Goal: Obtain resource: Download file/media

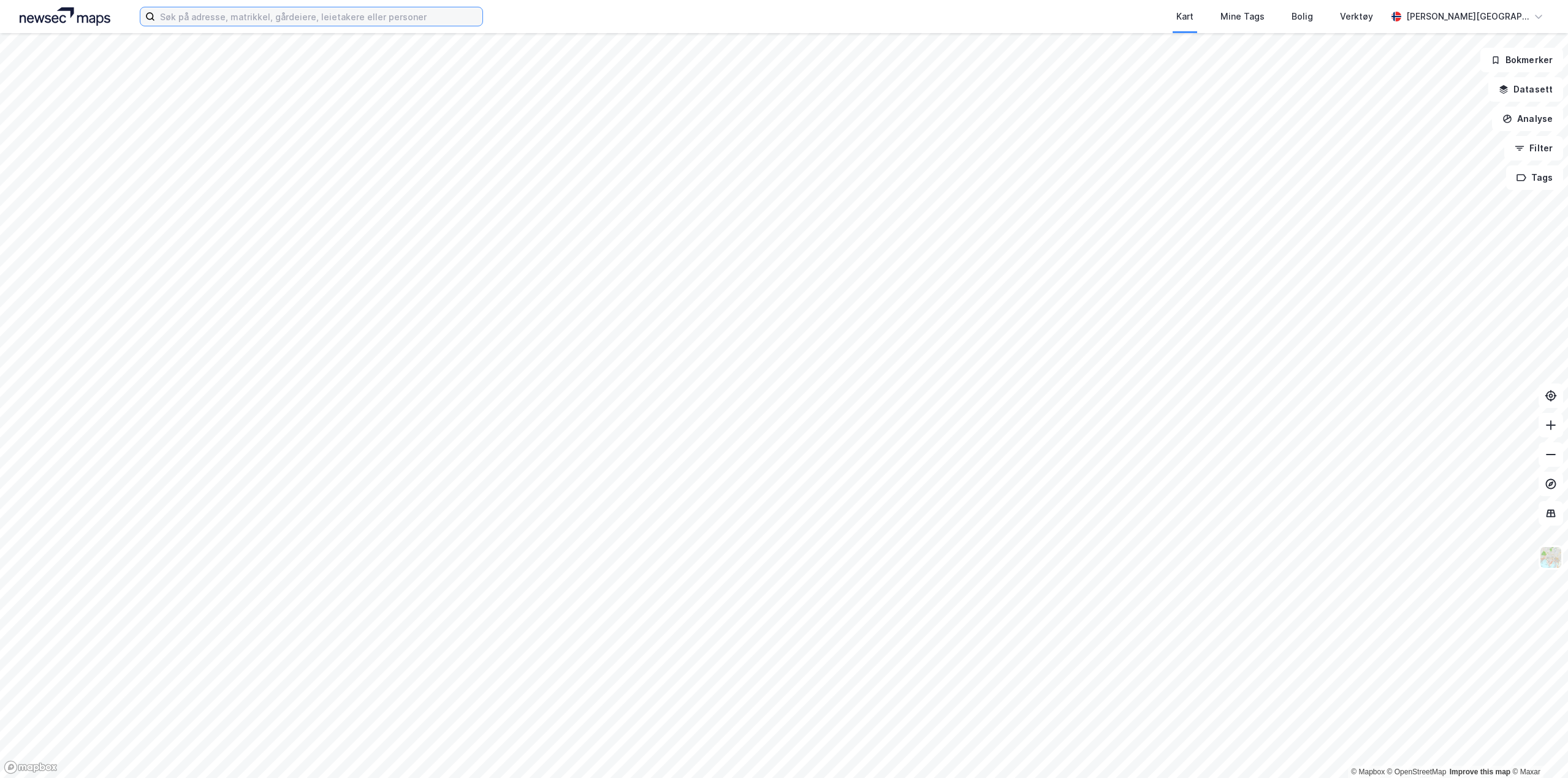
click at [235, 17] on input at bounding box center [318, 17] width 328 height 18
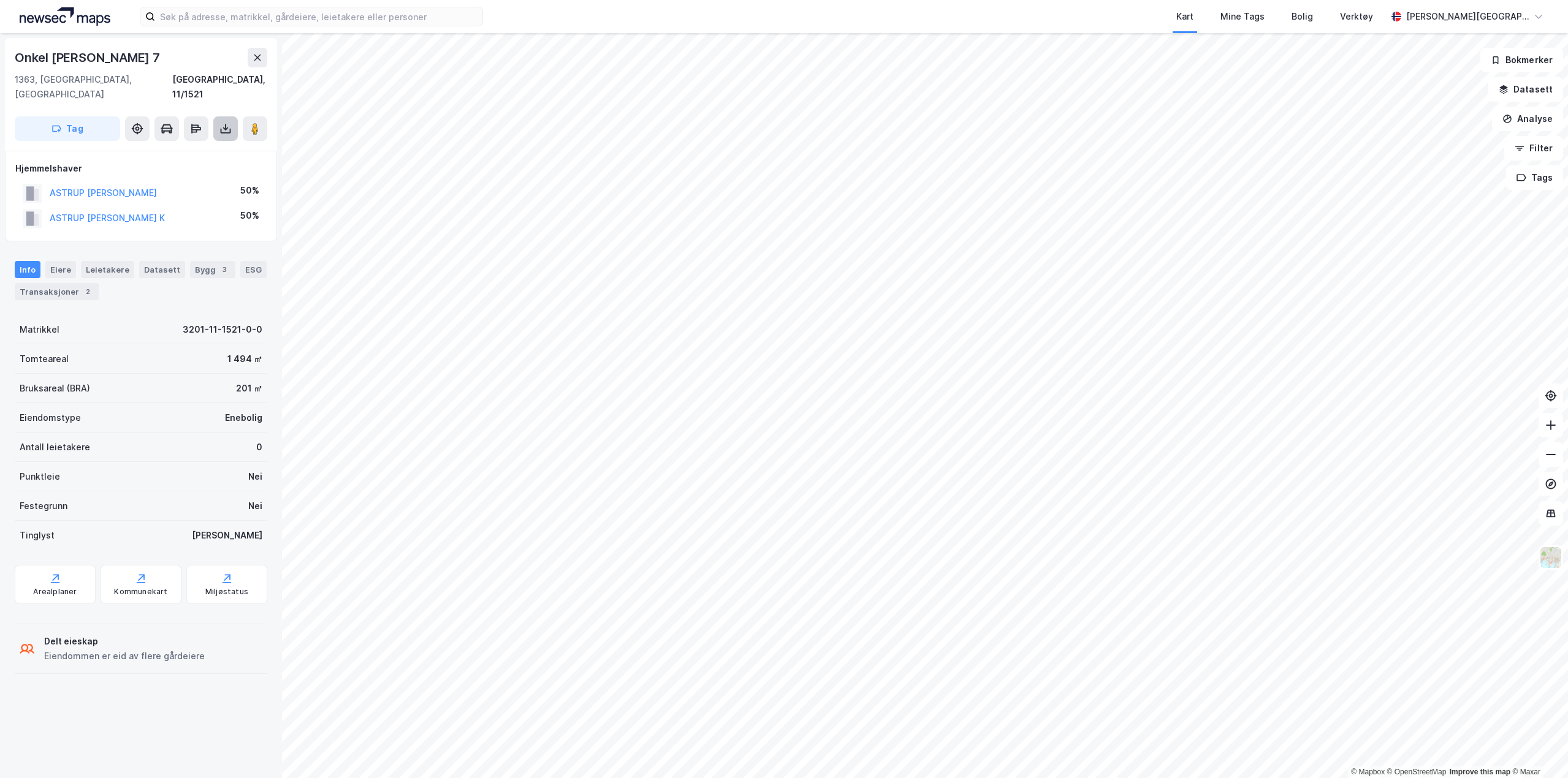
click at [223, 123] on icon at bounding box center [226, 129] width 12 height 12
click at [199, 148] on div "Last ned grunnbok" at bounding box center [165, 153] width 71 height 10
click at [1137, 777] on html "Kart Mine Tags Bolig Verktøy [PERSON_NAME] © Mapbox © OpenStreetMap Improve thi…" at bounding box center [784, 389] width 1568 height 778
